Goal: Task Accomplishment & Management: Use online tool/utility

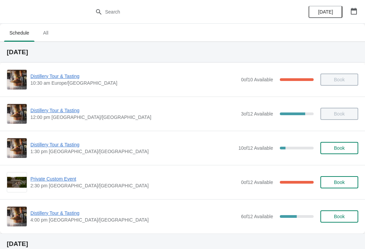
click at [56, 180] on span "Private Custom Event" at bounding box center [133, 178] width 207 height 7
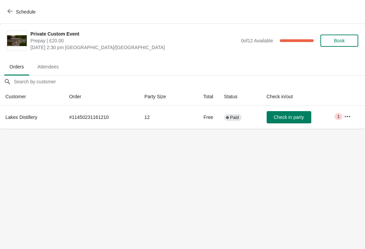
click at [343, 114] on button "button" at bounding box center [348, 116] width 12 height 12
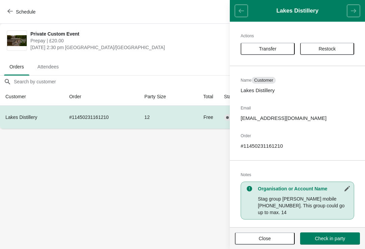
click at [349, 187] on icon "button" at bounding box center [347, 188] width 7 height 7
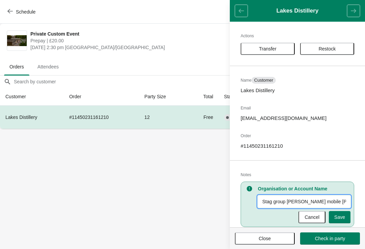
click at [345, 203] on input "Stag group [PERSON_NAME] mobile [PHONE_NUMBER]. This group could go up to max. …" at bounding box center [304, 201] width 93 height 12
click at [345, 198] on input "Stag group [PERSON_NAME] mobile [PHONE_NUMBER]. This group could go up to max. …" at bounding box center [304, 201] width 93 height 12
click at [336, 197] on input "Stag group [PERSON_NAME] mobile [PHONE_NUMBER]. This group could go up to max. …" at bounding box center [304, 201] width 93 height 12
click at [326, 203] on input "Stag group [PERSON_NAME] mobile [PHONE_NUMBER]. This group could go up to max. …" at bounding box center [304, 201] width 93 height 12
click at [334, 204] on input "Stag group [PERSON_NAME] mobile [PHONE_NUMBER]. This group could go up to max. …" at bounding box center [304, 201] width 93 height 12
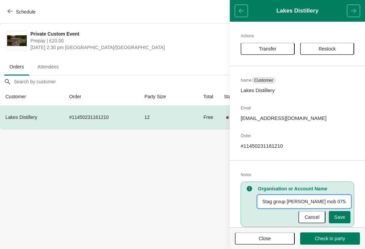
click at [348, 196] on input "Stag group [PERSON_NAME] mob 07545141093. This group could go up to max. 14" at bounding box center [304, 201] width 93 height 12
click at [327, 199] on input "Stag group [PERSON_NAME] mob 07545141093. This group could go up to max. 14" at bounding box center [304, 201] width 93 height 12
click at [334, 201] on input "Stag group [PERSON_NAME] mob 07545141093. This group could go up to max. 14" at bounding box center [304, 201] width 93 height 12
click at [287, 200] on input "Stag group [PERSON_NAME] 07545141093. This group could go up to max. 14" at bounding box center [304, 201] width 93 height 12
click at [342, 198] on input "StagJake scowcroft 07545141093. This group could go up to max. 14" at bounding box center [304, 201] width 93 height 12
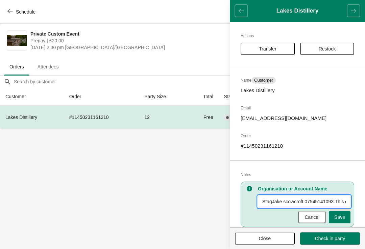
click at [347, 201] on input "StagJake scowcroft 07545141093.This group could go up to max. 14" at bounding box center [304, 201] width 93 height 12
click at [341, 201] on input "StagJake scowcroft 07545141093.Tgroup could go up to max. 14" at bounding box center [304, 201] width 93 height 12
click at [343, 201] on input "StagJake scowcroft [DOMAIN_NAME] max. 14" at bounding box center [304, 201] width 93 height 12
click at [343, 202] on input "StagJake scowcroft 07545141093. 14" at bounding box center [304, 201] width 93 height 12
click at [347, 202] on input "StagJake scowcroft 07545141093. 14" at bounding box center [304, 201] width 93 height 12
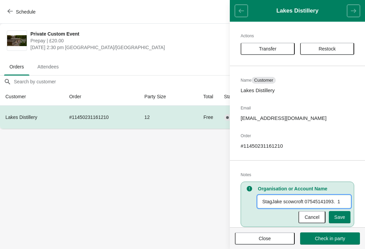
type input "StagJake scowcroft 07545141093. 13"
click at [347, 219] on button "Save" at bounding box center [340, 217] width 22 height 12
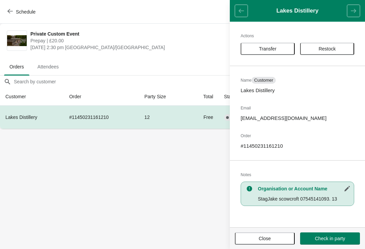
click at [275, 242] on button "Close" at bounding box center [265, 238] width 60 height 12
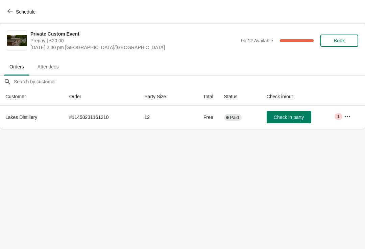
click at [283, 118] on span "Check in party" at bounding box center [289, 116] width 30 height 5
